Goal: Task Accomplishment & Management: Complete application form

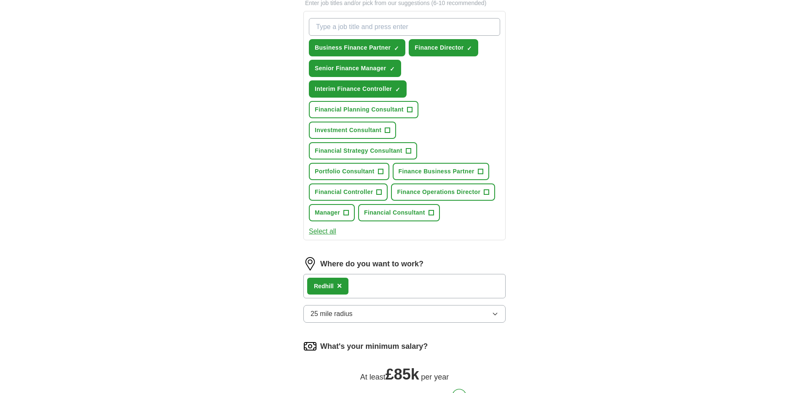
scroll to position [300, 0]
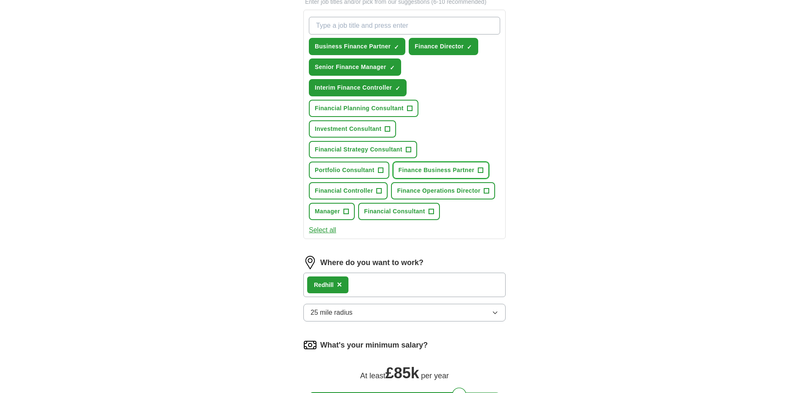
click at [478, 169] on span "+" at bounding box center [480, 170] width 5 height 7
click at [382, 188] on span "+" at bounding box center [379, 191] width 5 height 7
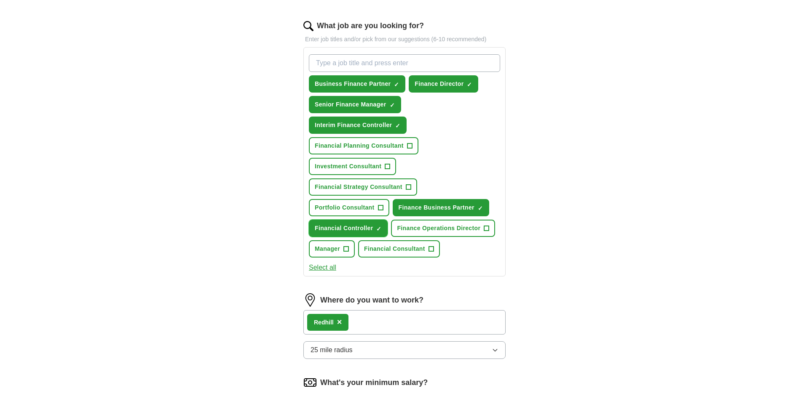
scroll to position [262, 0]
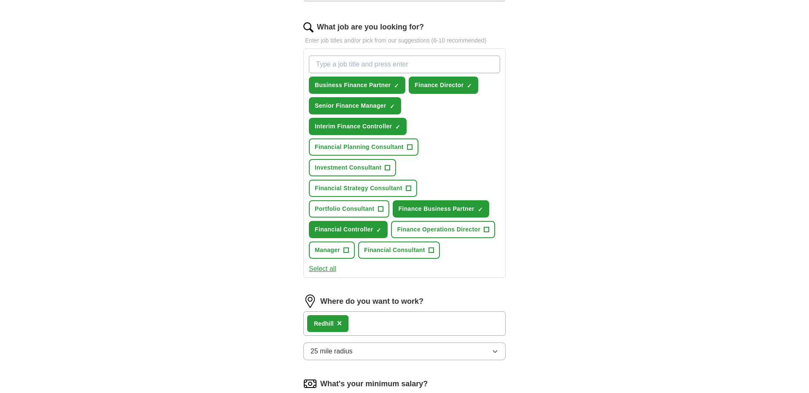
click at [337, 61] on input "What job are you looking for?" at bounding box center [404, 65] width 191 height 18
type input "finance contro"
drag, startPoint x: 370, startPoint y: 64, endPoint x: 304, endPoint y: 59, distance: 66.8
click at [303, 59] on div "finance contro Business Finance Partner ✓ × Finance Director ✓ × Senior Finance…" at bounding box center [404, 163] width 202 height 230
type input "Finance Director"
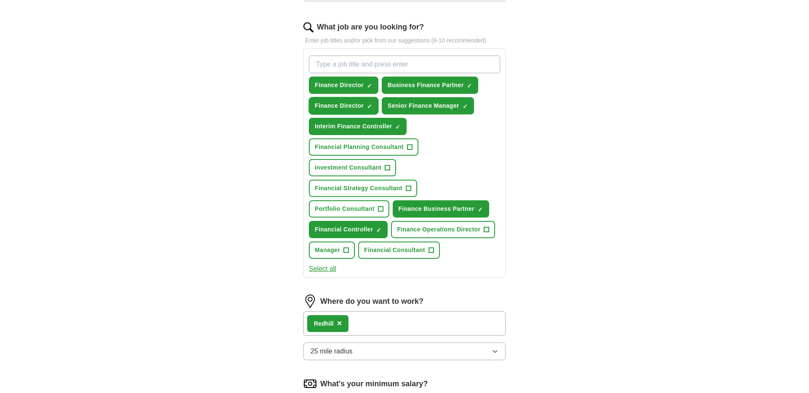
click at [0, 0] on span "×" at bounding box center [0, 0] width 0 height 0
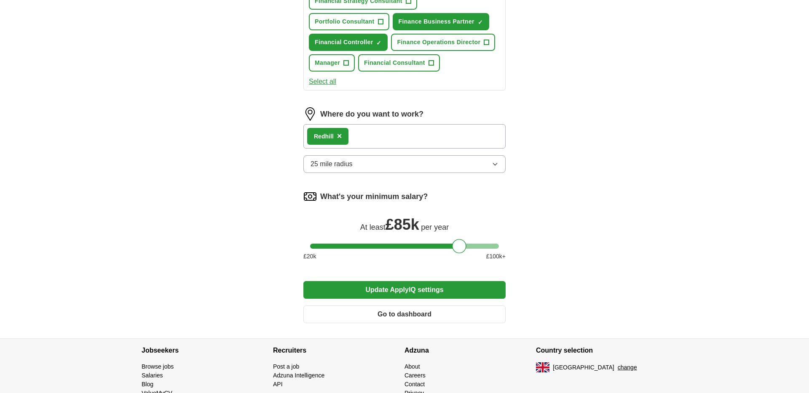
scroll to position [451, 0]
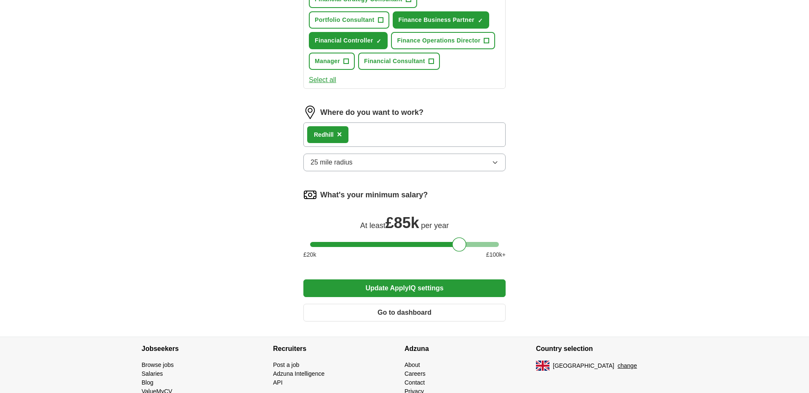
click at [382, 285] on button "Update ApplyIQ settings" at bounding box center [404, 289] width 202 height 18
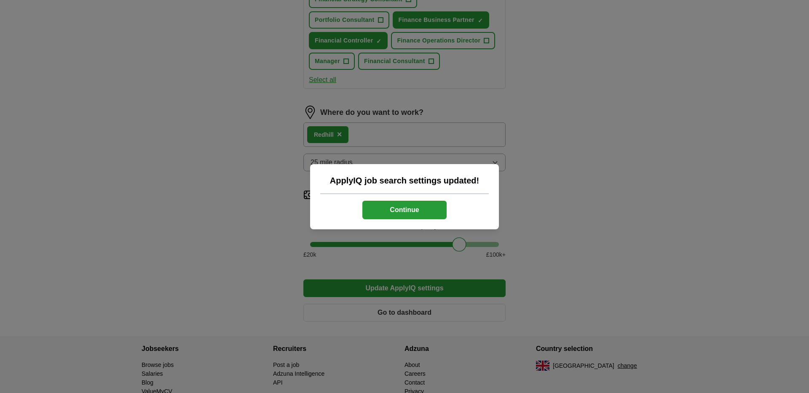
click at [395, 209] on button "Continue" at bounding box center [404, 210] width 84 height 19
